Goal: Find specific page/section: Find specific page/section

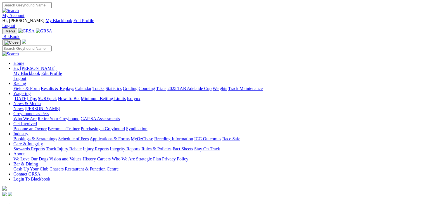
scroll to position [252, 0]
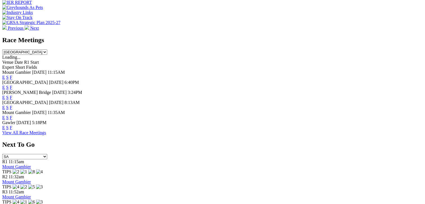
click at [12, 105] on link "F" at bounding box center [11, 107] width 3 height 5
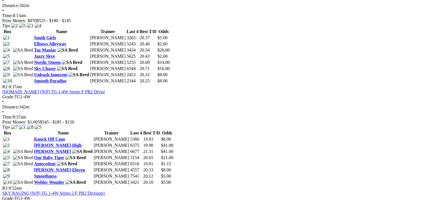
scroll to position [280, 0]
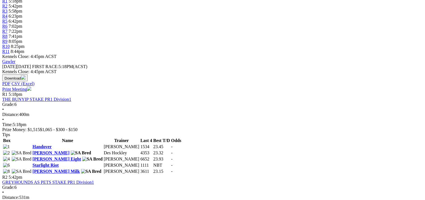
scroll to position [168, 0]
